Goal: Task Accomplishment & Management: Manage account settings

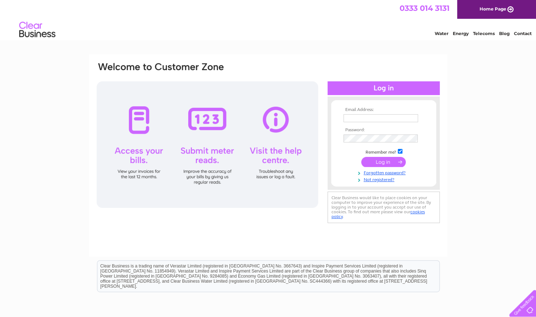
type input "ianasmith@live.co.uk"
click at [371, 159] on input "submit" at bounding box center [383, 162] width 45 height 10
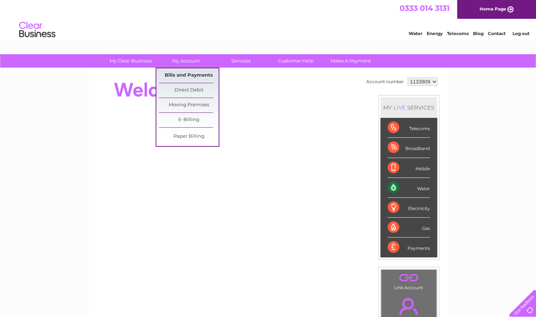
click at [181, 79] on link "Bills and Payments" at bounding box center [189, 75] width 60 height 14
click at [190, 77] on link "Bills and Payments" at bounding box center [189, 75] width 60 height 14
click at [183, 77] on link "Bills and Payments" at bounding box center [189, 75] width 60 height 14
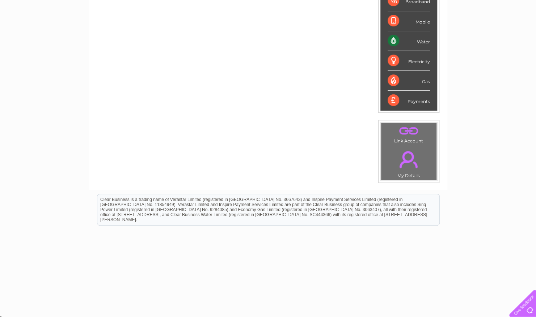
scroll to position [147, 0]
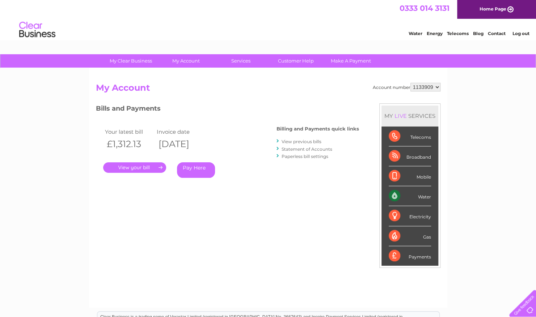
click at [130, 165] on link "." at bounding box center [134, 168] width 63 height 10
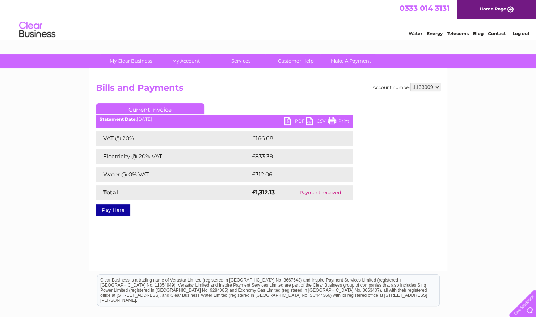
click at [288, 32] on div "Water Energy Telecoms Blog Contact Log out" at bounding box center [268, 31] width 536 height 24
click at [352, 27] on div "Water Energy Telecoms Blog Contact Log out" at bounding box center [268, 31] width 536 height 24
click at [294, 118] on link "PDF" at bounding box center [295, 122] width 22 height 10
